Goal: Task Accomplishment & Management: Complete application form

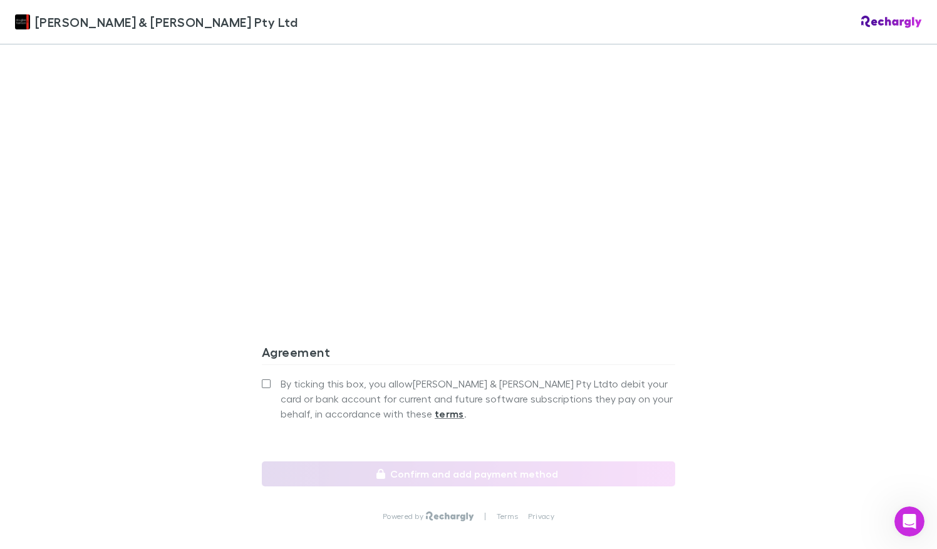
scroll to position [1042, 0]
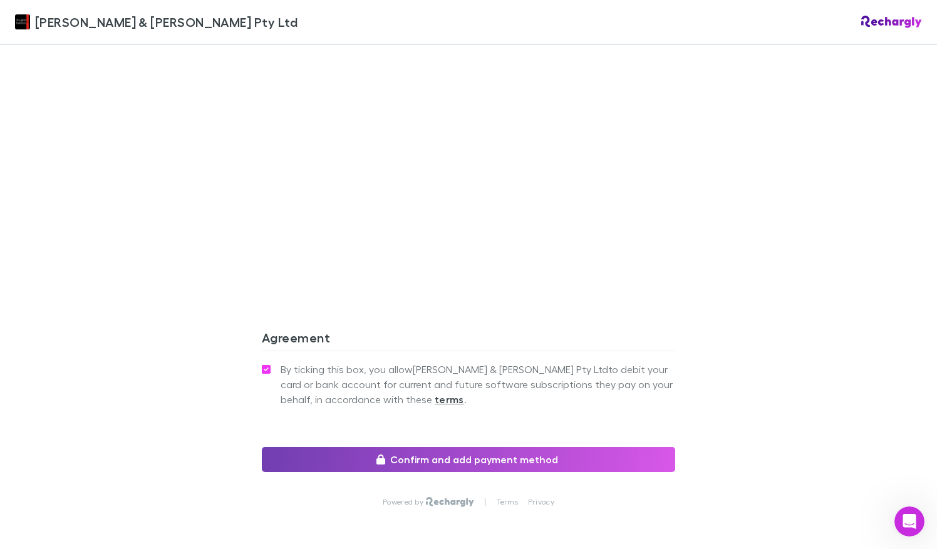
click at [324, 447] on button "Confirm and add payment method" at bounding box center [468, 459] width 413 height 25
